Goal: Find specific page/section: Find specific page/section

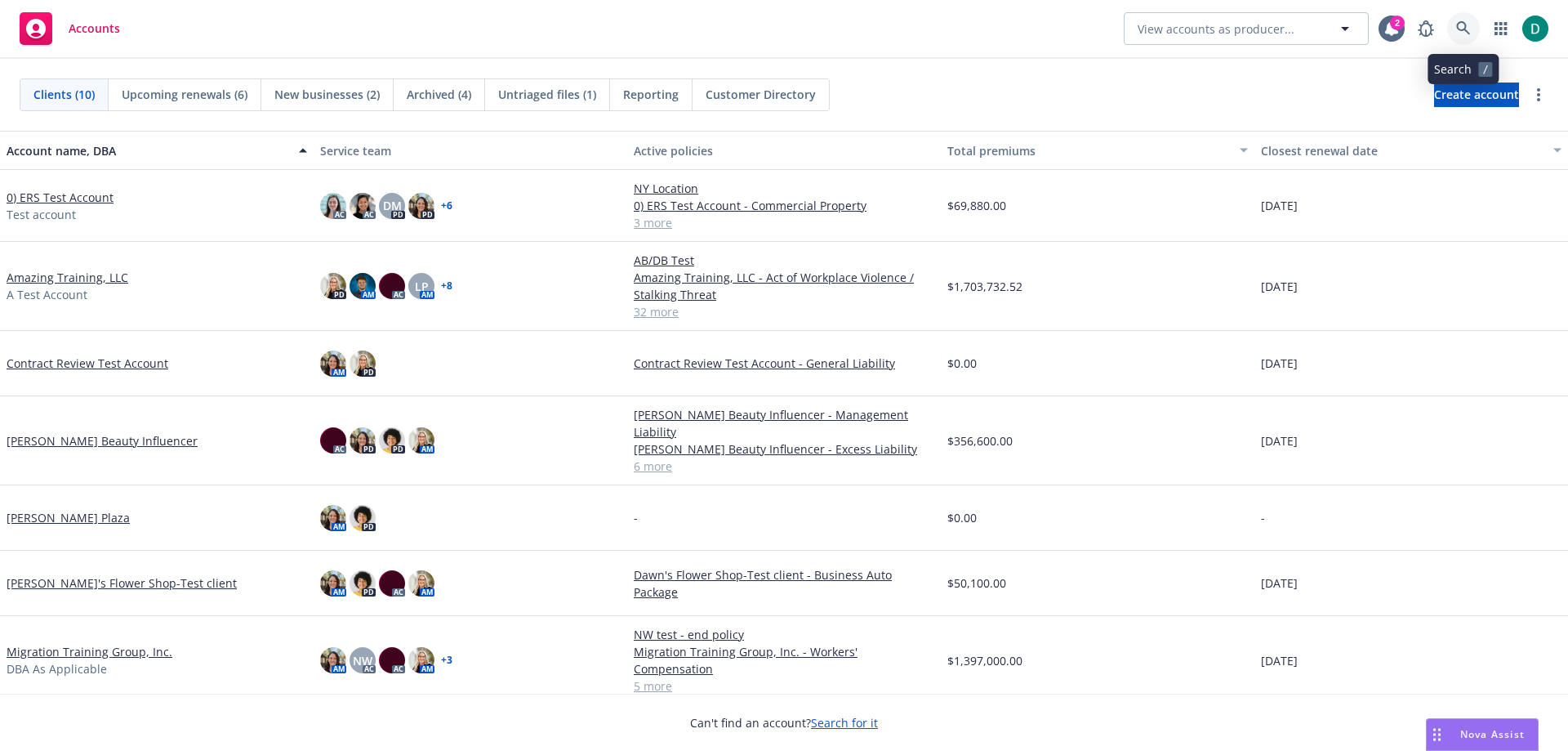
click at [1473, 24] on link at bounding box center [1464, 29] width 33 height 33
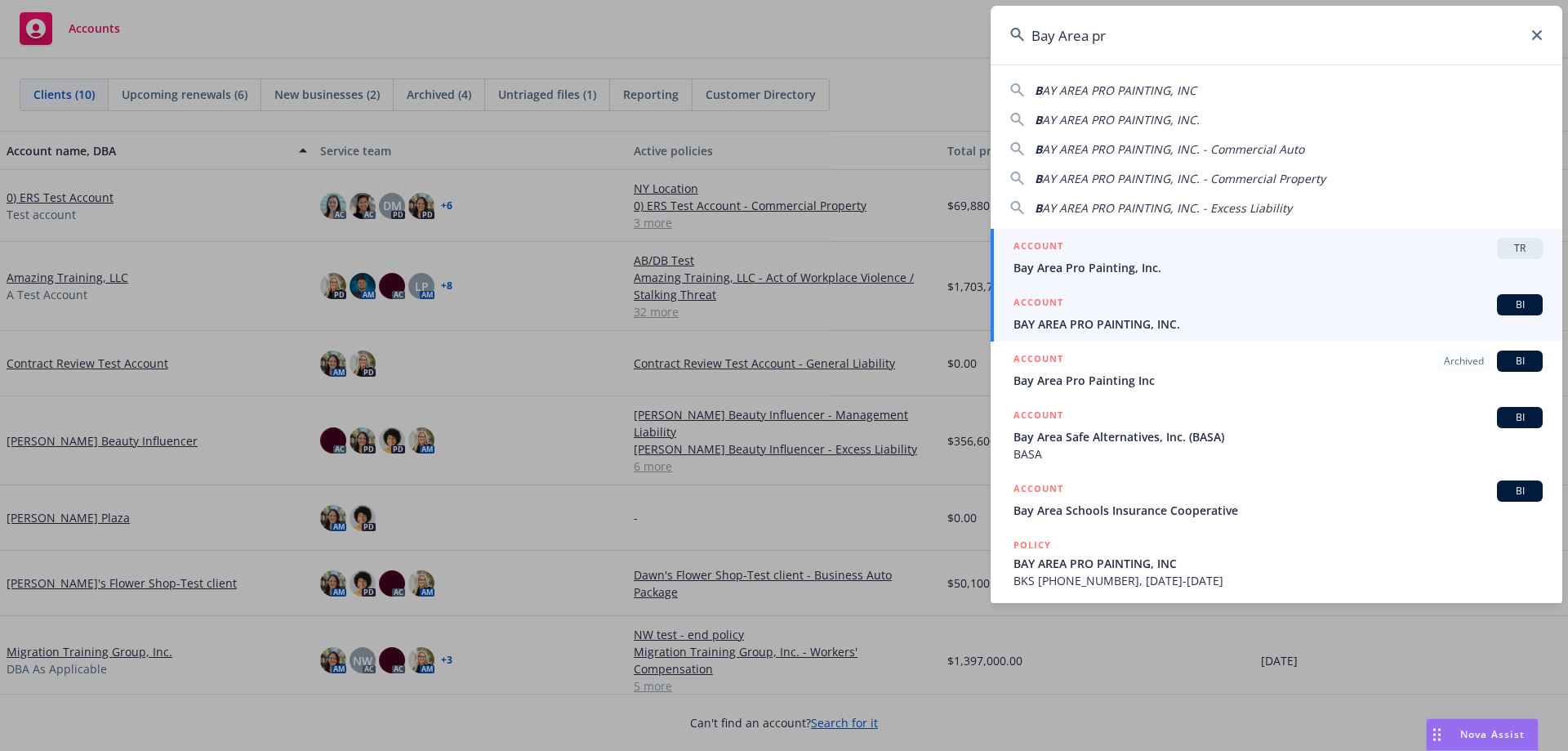
type input "Bay Area pr"
click at [1113, 317] on span "BAY AREA PRO PAINTING, INC." at bounding box center [1278, 323] width 529 height 17
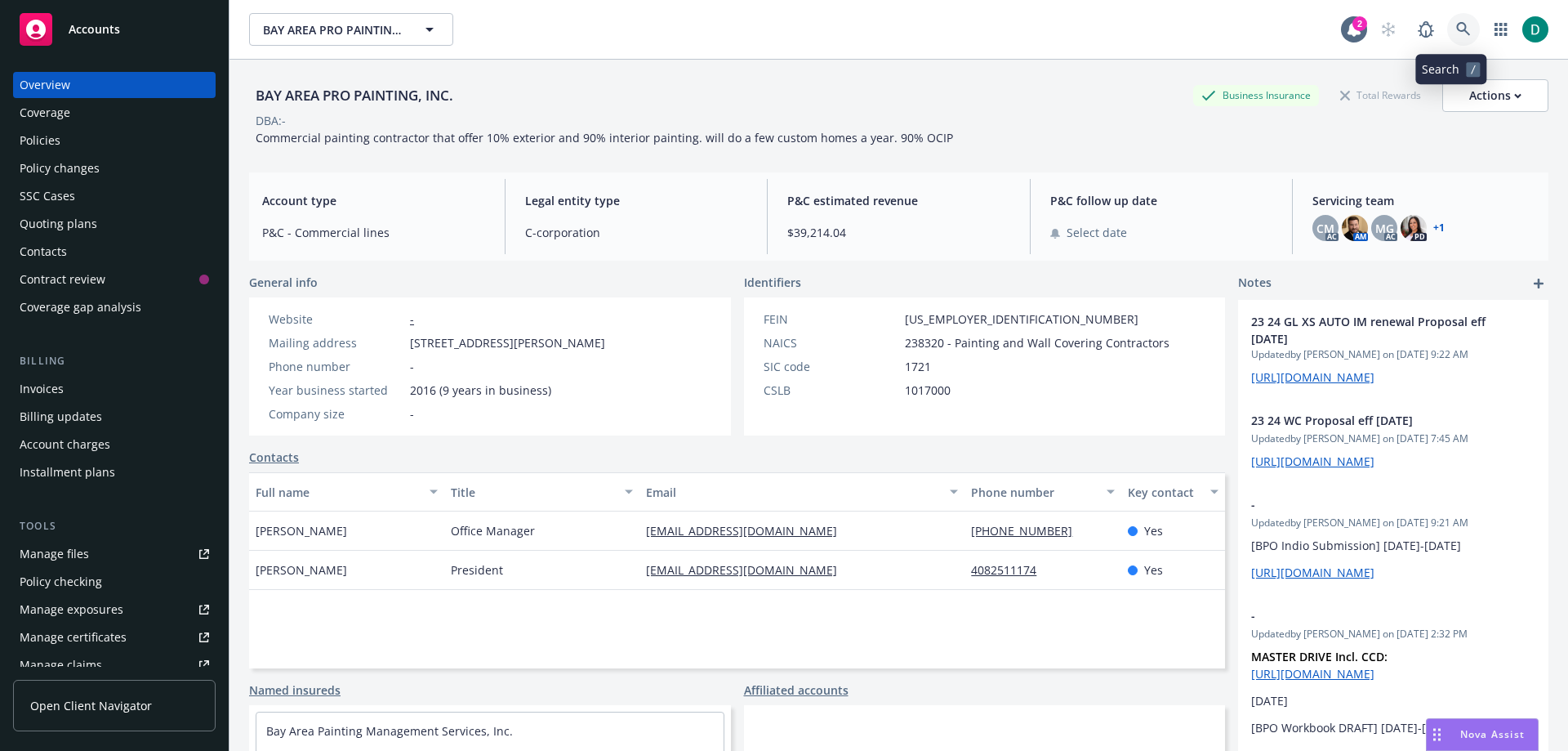
click at [1457, 32] on icon at bounding box center [1464, 29] width 14 height 14
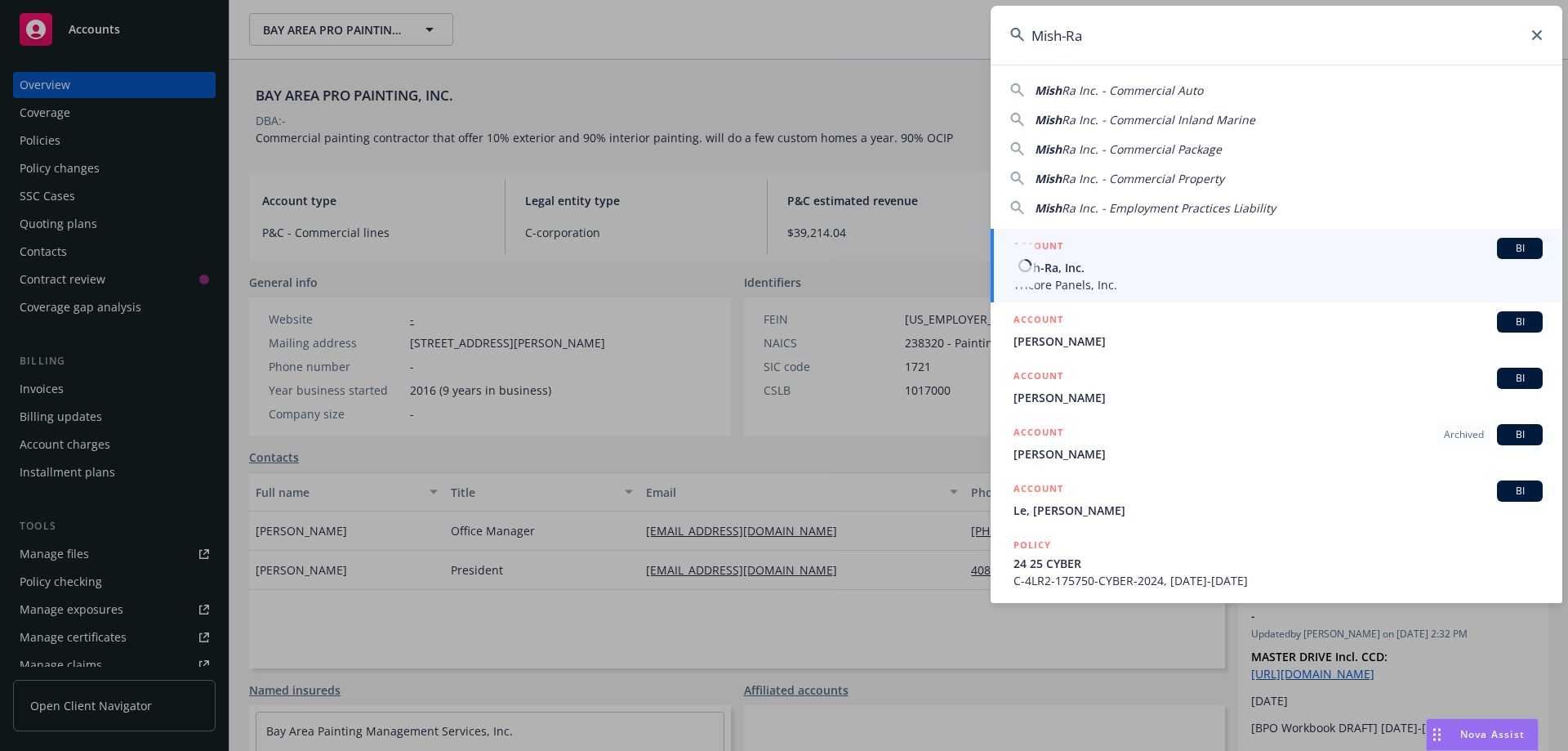
type input "Mish-Ra"
click at [1097, 267] on span "Mish-Ra, Inc." at bounding box center [1278, 267] width 529 height 17
